Goal: Task Accomplishment & Management: Complete application form

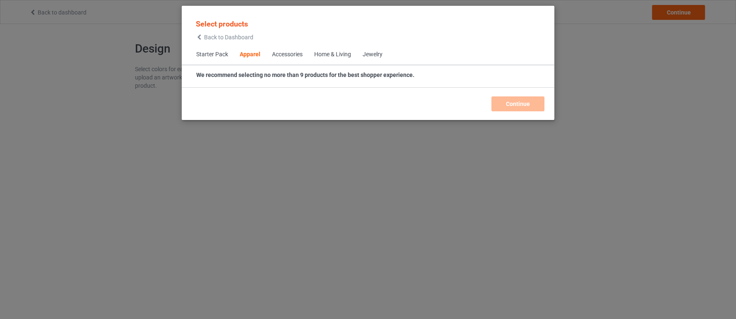
scroll to position [308, 0]
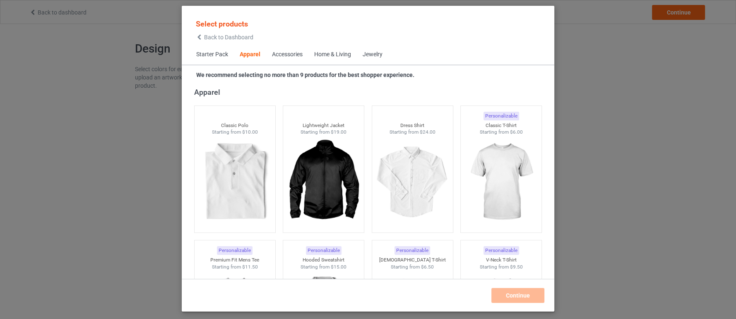
click at [615, 154] on div "Select products Back to Dashboard Starter Pack Apparel Accessories Home & Livin…" at bounding box center [368, 159] width 736 height 319
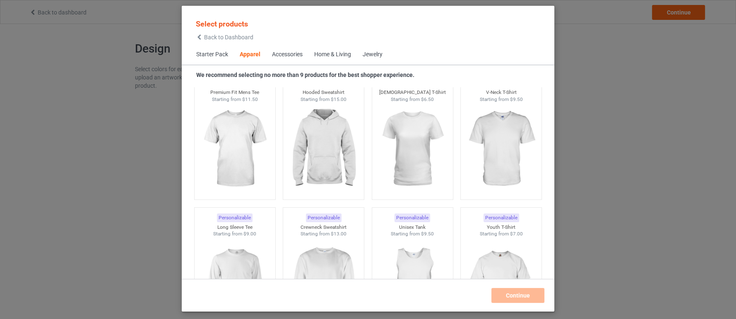
click at [39, 10] on div "Select products Back to Dashboard Starter Pack Apparel Accessories Home & Livin…" at bounding box center [368, 159] width 736 height 319
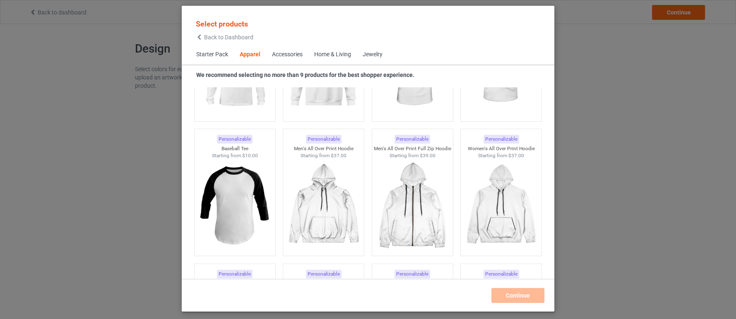
scroll to position [713, 0]
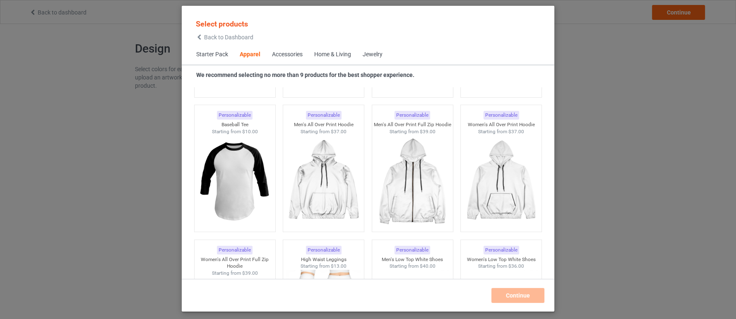
click at [635, 156] on div "Select products Back to Dashboard Starter Pack Apparel Accessories Home & Livin…" at bounding box center [368, 159] width 736 height 319
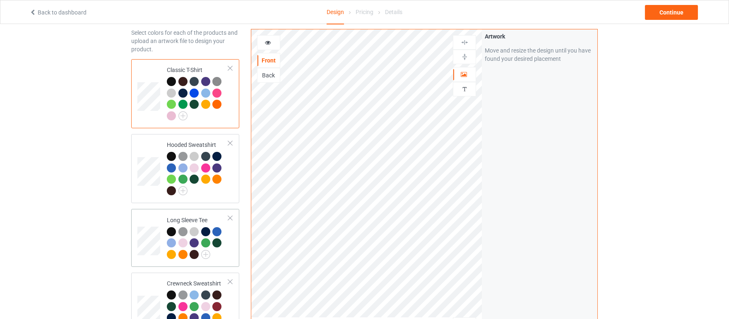
scroll to position [27, 0]
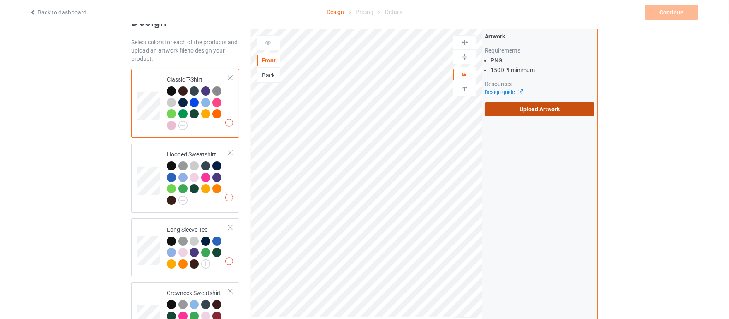
click at [530, 107] on label "Upload Artwork" at bounding box center [540, 109] width 110 height 14
click at [0, 0] on input "Upload Artwork" at bounding box center [0, 0] width 0 height 0
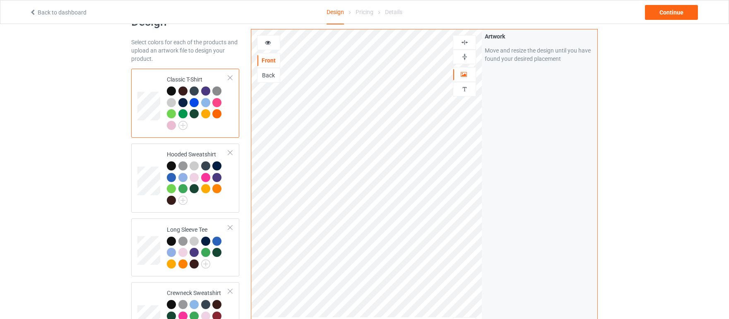
click at [269, 76] on div "Back" at bounding box center [268, 75] width 22 height 8
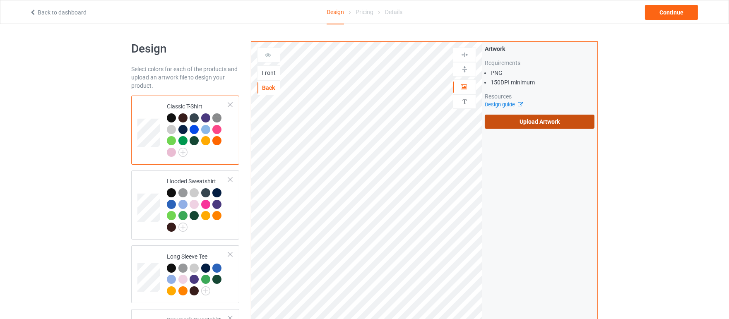
scroll to position [0, 0]
click at [530, 123] on label "Upload Artwork" at bounding box center [540, 121] width 110 height 14
click at [0, 0] on input "Upload Artwork" at bounding box center [0, 0] width 0 height 0
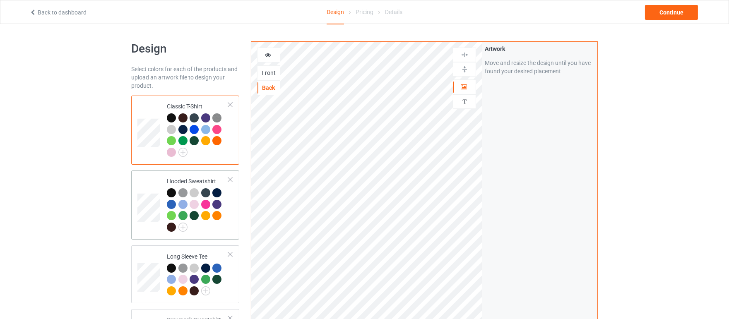
click at [222, 217] on div at bounding box center [218, 217] width 12 height 12
click at [171, 190] on div at bounding box center [171, 192] width 9 height 9
click at [677, 13] on div "Continue" at bounding box center [671, 12] width 53 height 15
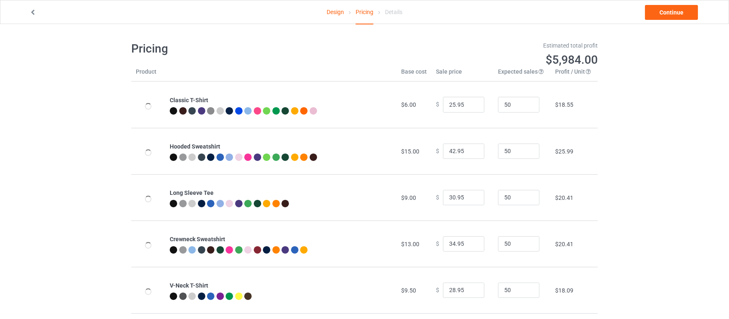
type input "26.95"
type input "46.95"
type input "31.95"
type input "39.95"
type input "30.95"
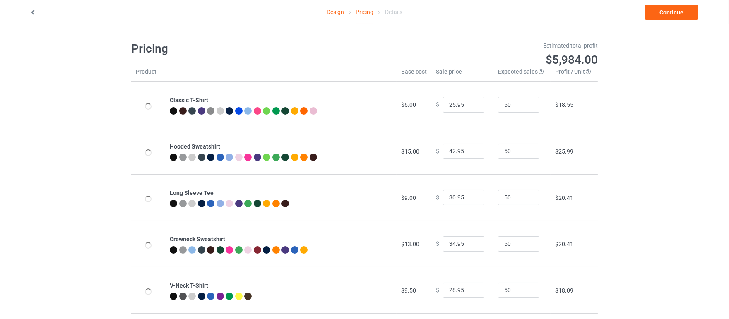
type input "32.95"
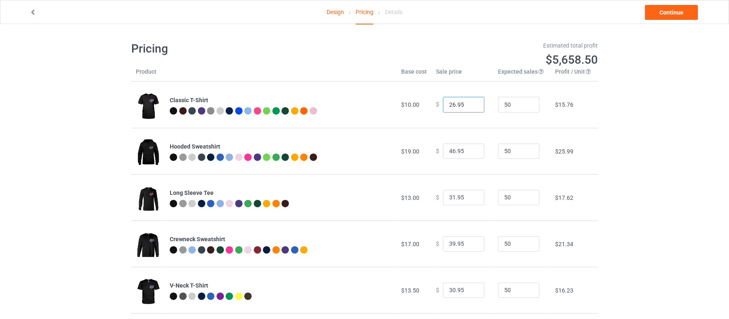
click at [450, 103] on input "26.95" at bounding box center [463, 105] width 41 height 16
type input "27.95"
click at [628, 122] on div "Design Pricing Details Continue Pricing Estimated total profit $5,705.00 Produc…" at bounding box center [364, 200] width 729 height 353
click at [450, 101] on input "27.95" at bounding box center [463, 105] width 41 height 16
click at [449, 104] on input "27.95" at bounding box center [463, 105] width 41 height 16
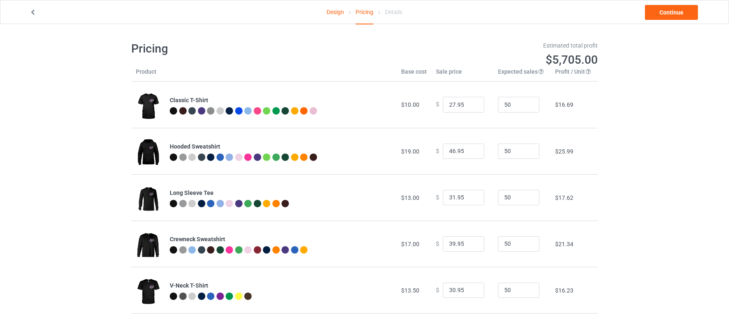
click at [457, 125] on td "$ 27.95" at bounding box center [462, 105] width 62 height 46
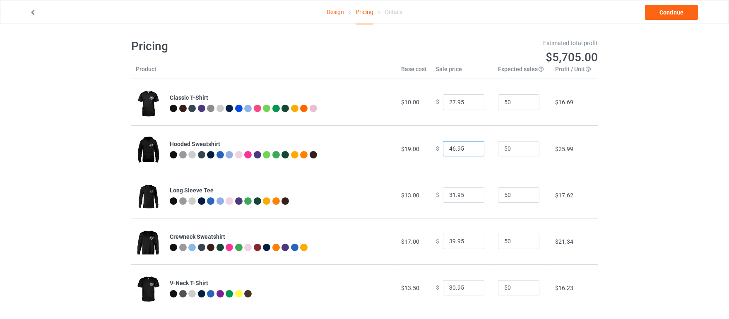
click at [448, 145] on input "46.95" at bounding box center [463, 149] width 41 height 16
type input "42.95"
click at [624, 164] on div "Design Pricing Details Continue Pricing Estimated total profit $5,519.00 Produc…" at bounding box center [364, 198] width 729 height 353
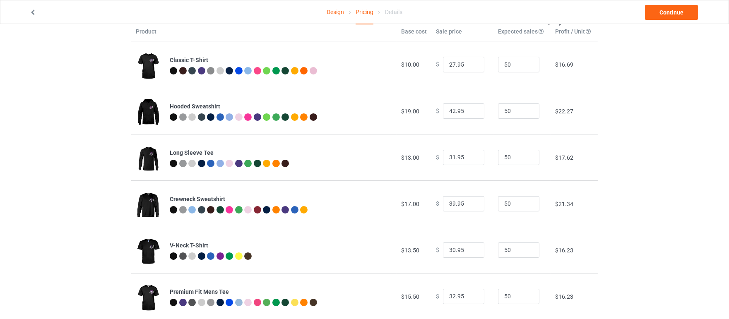
scroll to position [58, 0]
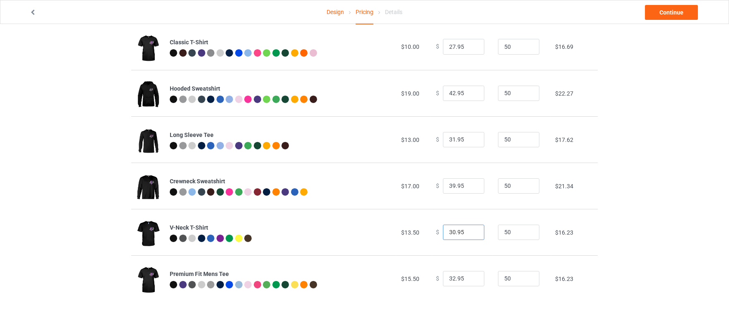
click at [448, 229] on input "30.95" at bounding box center [463, 233] width 41 height 16
type input "32.95"
click at [597, 227] on td "$18.09" at bounding box center [574, 232] width 47 height 46
click at [447, 276] on input "32.95" at bounding box center [463, 279] width 41 height 16
type input "35.95"
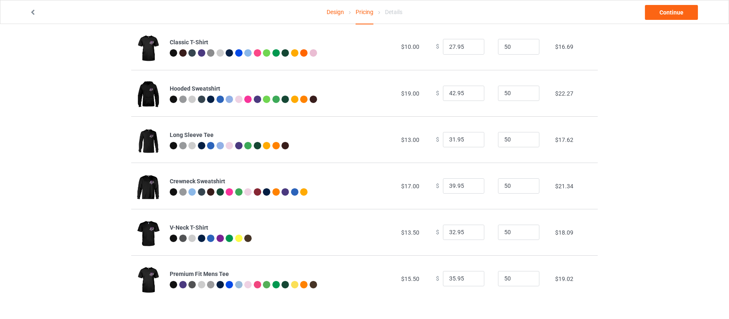
click at [650, 274] on div "Design Pricing Details Continue Pricing Estimated total profit $5,751.50 Produc…" at bounding box center [364, 142] width 729 height 353
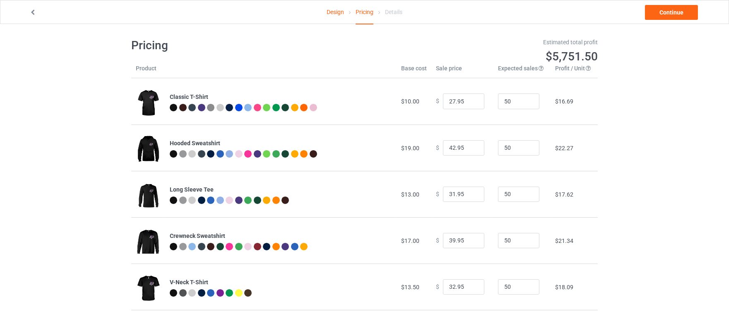
scroll to position [4, 0]
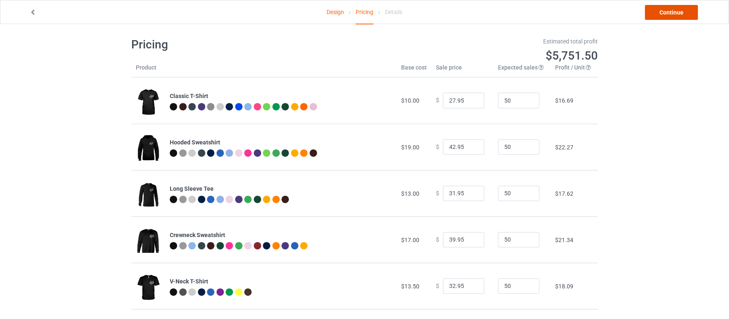
click at [678, 15] on link "Continue" at bounding box center [671, 12] width 53 height 15
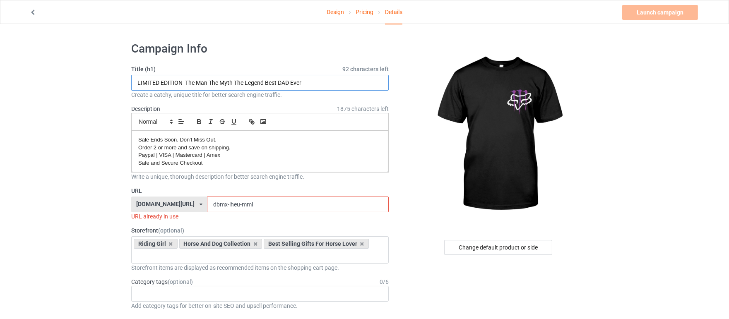
drag, startPoint x: 283, startPoint y: 86, endPoint x: 123, endPoint y: 82, distance: 160.7
type input "Motocross Racing Purple"
drag, startPoint x: 235, startPoint y: 203, endPoint x: 301, endPoint y: 205, distance: 65.8
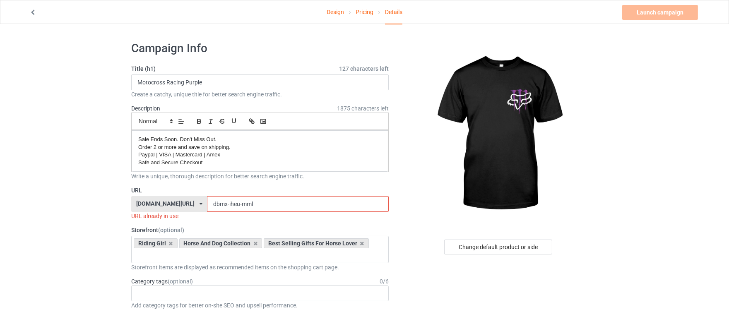
click at [301, 205] on input "dbmx-iheu-mml" at bounding box center [297, 204] width 181 height 16
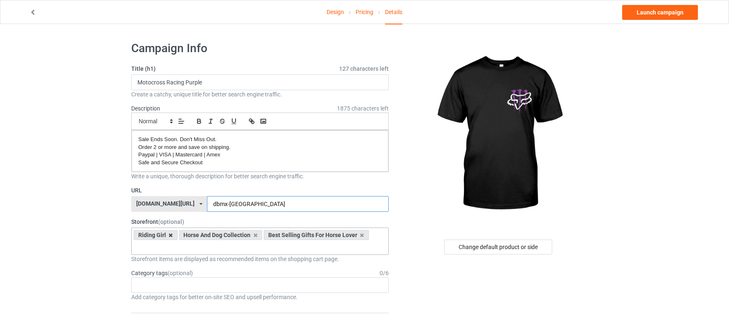
type input "dbmx-[GEOGRAPHIC_DATA]"
click at [169, 233] on icon at bounding box center [171, 235] width 4 height 5
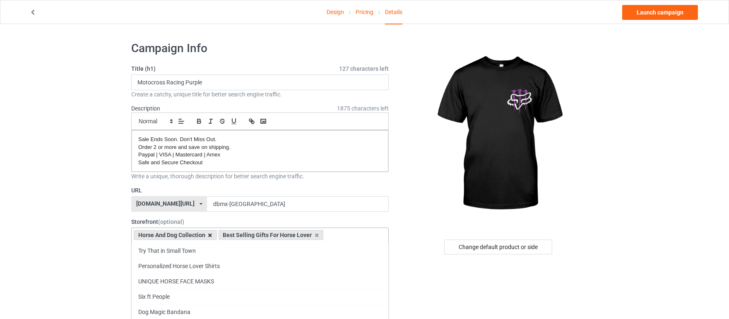
click at [209, 233] on icon at bounding box center [210, 235] width 4 height 5
click at [231, 233] on icon at bounding box center [232, 235] width 4 height 5
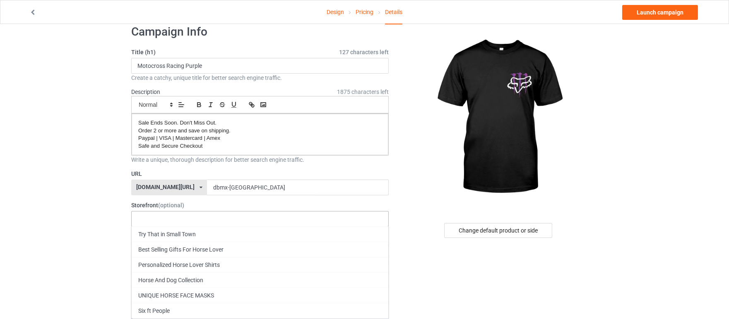
scroll to position [26, 0]
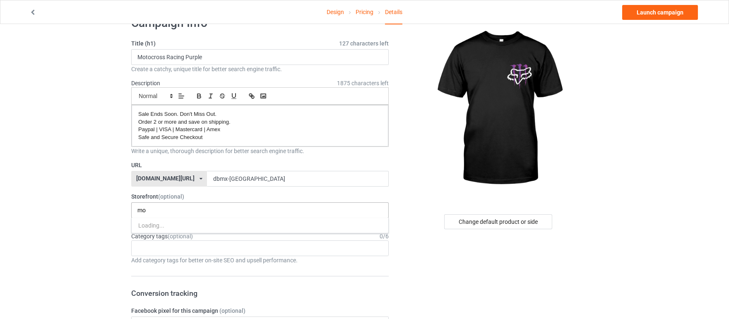
type input "m"
type input "d"
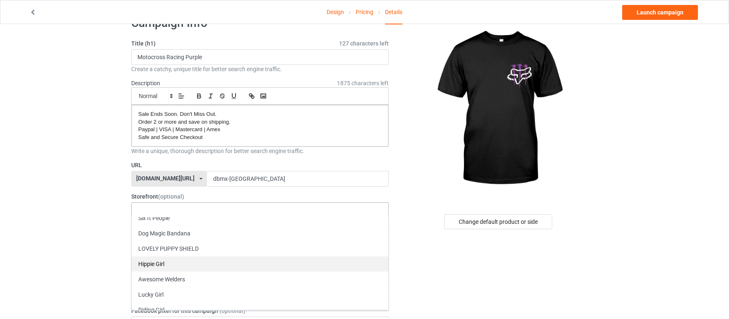
scroll to position [104, 0]
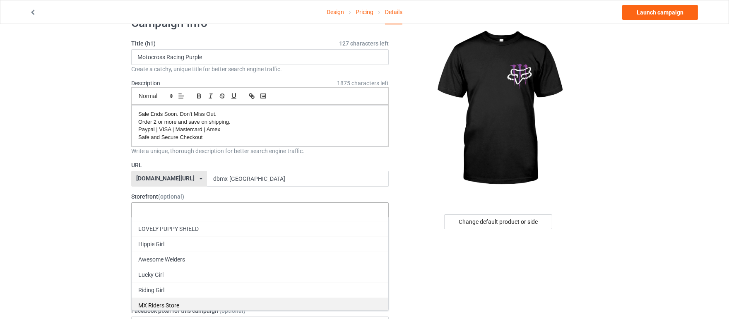
click at [202, 298] on div "MX Riders Store" at bounding box center [260, 305] width 257 height 15
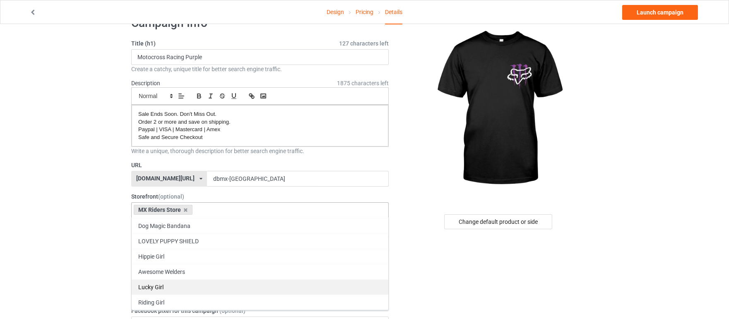
scroll to position [89, 0]
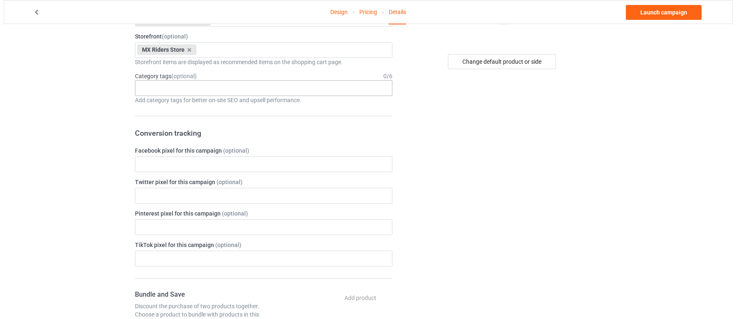
scroll to position [0, 0]
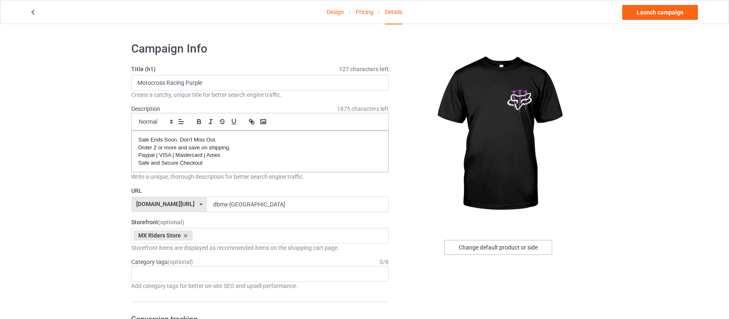
click at [500, 244] on div "Change default product or side" at bounding box center [498, 247] width 108 height 15
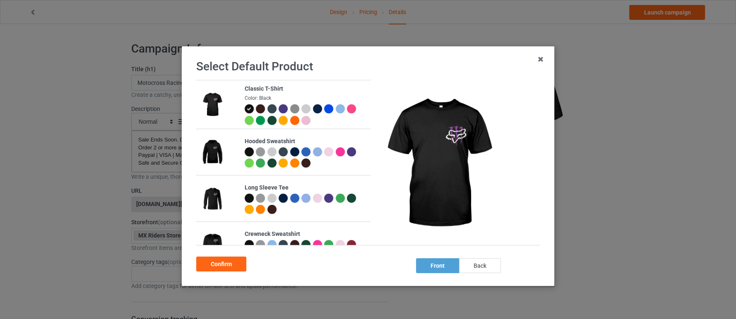
click at [474, 268] on div "back" at bounding box center [480, 265] width 42 height 15
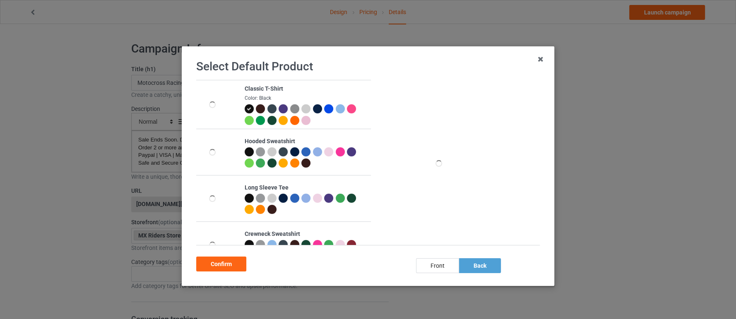
scroll to position [0, 0]
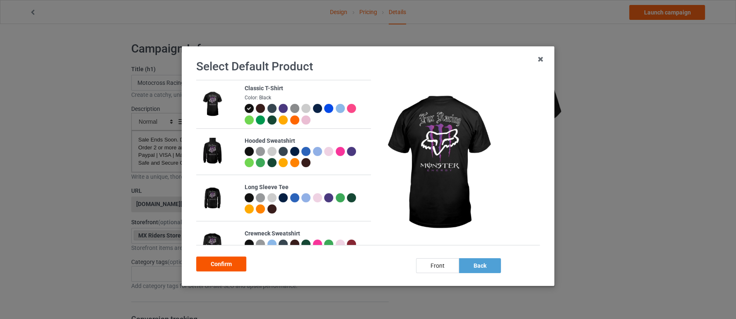
click at [231, 264] on div "Confirm" at bounding box center [221, 264] width 50 height 15
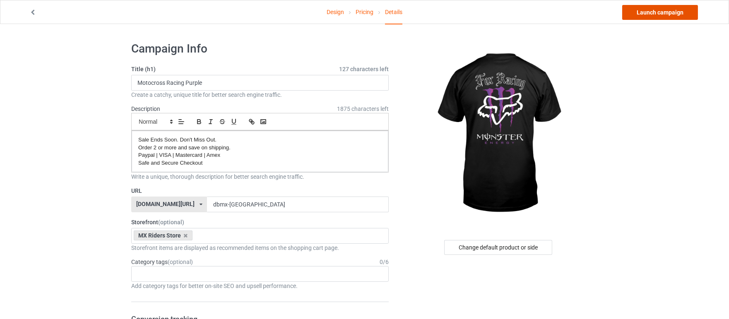
click at [668, 11] on link "Launch campaign" at bounding box center [660, 12] width 76 height 15
